Goal: Task Accomplishment & Management: Use online tool/utility

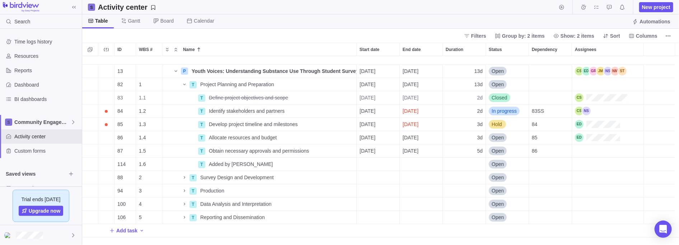
scroll to position [86, 0]
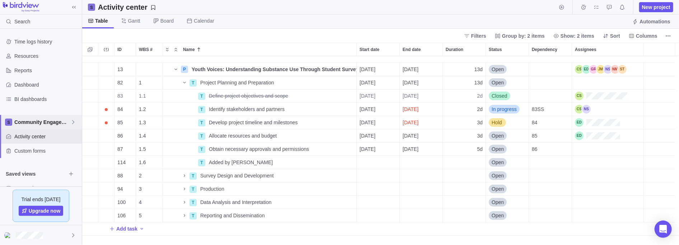
click at [47, 121] on span "Community Engagement" at bounding box center [42, 122] width 56 height 7
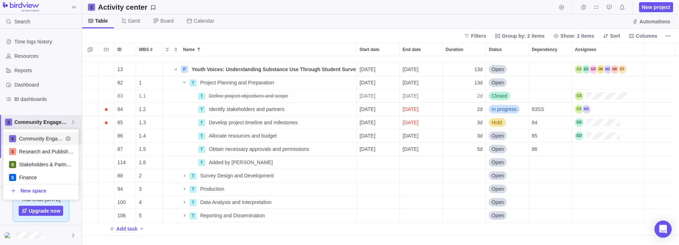
scroll to position [66, 71]
click at [366, 23] on body "Search Time logs history Resources Reports Dashboard BI dashboards Community En…" at bounding box center [339, 122] width 679 height 245
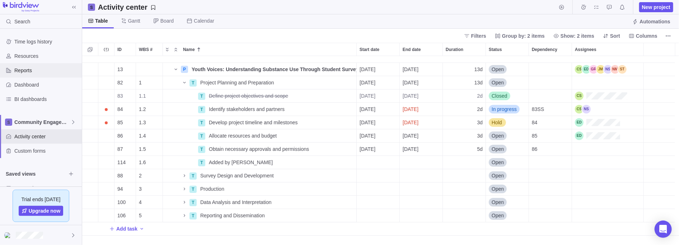
click at [22, 67] on span "Reports" at bounding box center [46, 70] width 65 height 7
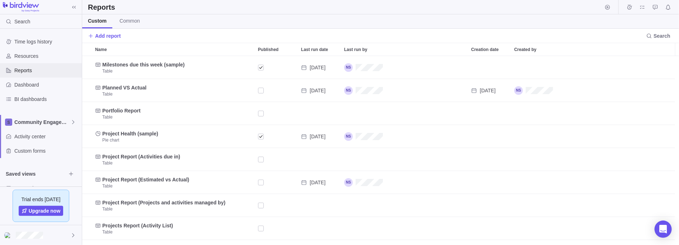
scroll to position [185, 593]
click at [30, 86] on span "Dashboard" at bounding box center [46, 84] width 65 height 7
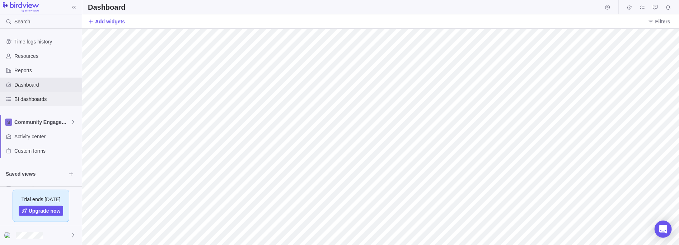
click at [30, 99] on span "BI dashboards" at bounding box center [46, 99] width 65 height 7
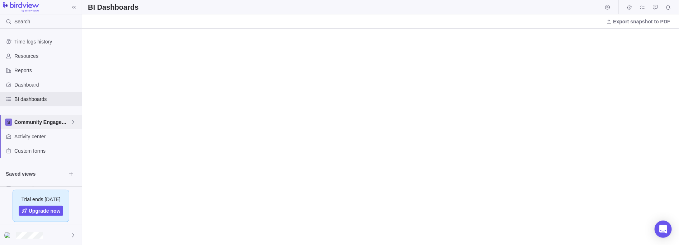
click at [52, 121] on span "Community Engagement" at bounding box center [42, 122] width 56 height 7
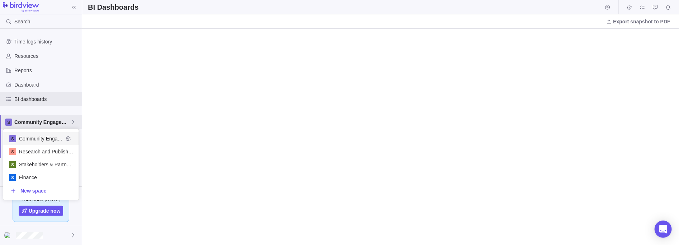
scroll to position [66, 71]
click at [341, 27] on body "Search Time logs history Resources Reports Dashboard BI dashboards Community En…" at bounding box center [339, 122] width 679 height 245
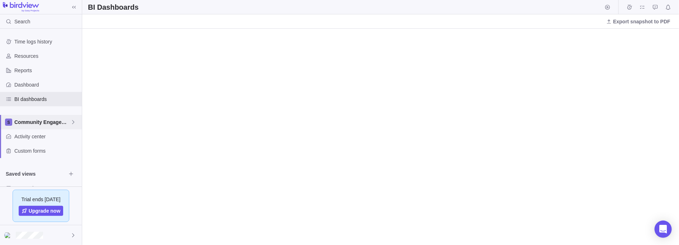
click at [71, 122] on icon at bounding box center [73, 122] width 6 height 6
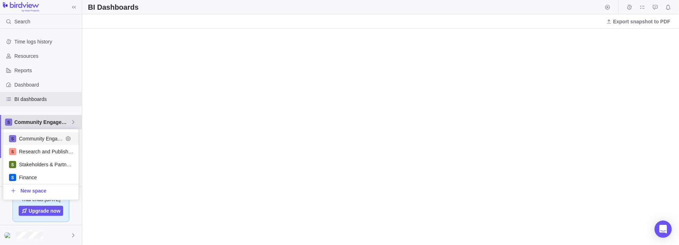
click at [53, 122] on span "Community Engagement" at bounding box center [42, 122] width 56 height 7
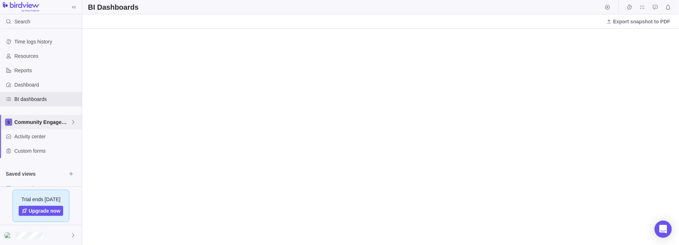
click at [64, 122] on span "Community Engagement" at bounding box center [42, 122] width 56 height 7
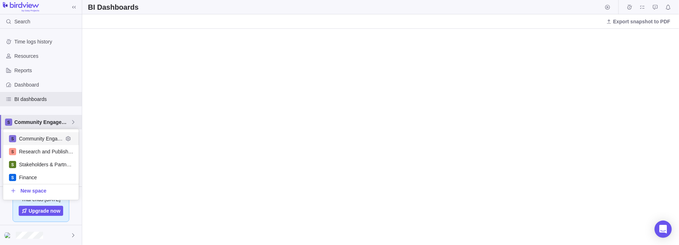
click at [33, 139] on span "Community Engagement" at bounding box center [41, 138] width 44 height 7
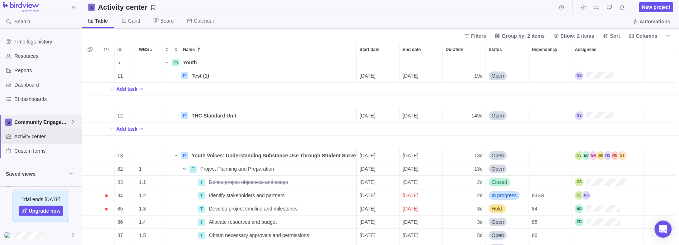
scroll to position [185, 593]
click at [652, 6] on span "New project" at bounding box center [656, 7] width 28 height 7
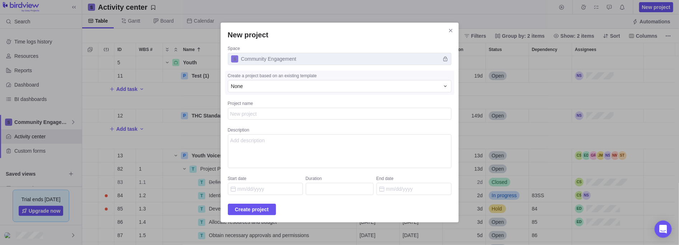
type textarea "x"
click at [426, 80] on div "Create a project based on an existing template" at bounding box center [340, 76] width 224 height 7
click at [434, 89] on div "None" at bounding box center [340, 86] width 224 height 12
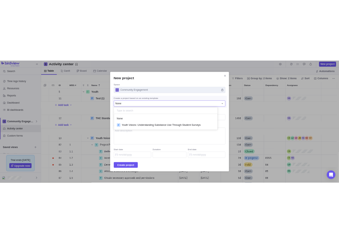
scroll to position [27, 204]
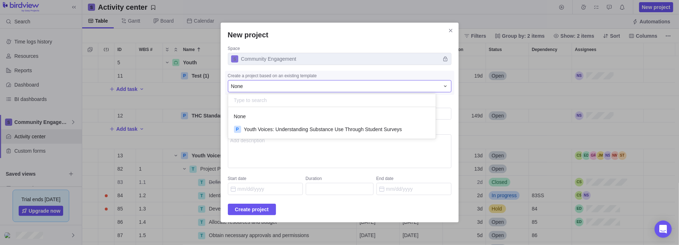
click at [379, 76] on div "New project Space Community Engagement Create a project based on an existing te…" at bounding box center [339, 122] width 679 height 245
click at [448, 32] on icon "Close" at bounding box center [451, 31] width 6 height 6
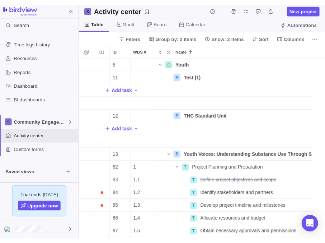
scroll to position [4, 4]
